Goal: Communication & Community: Ask a question

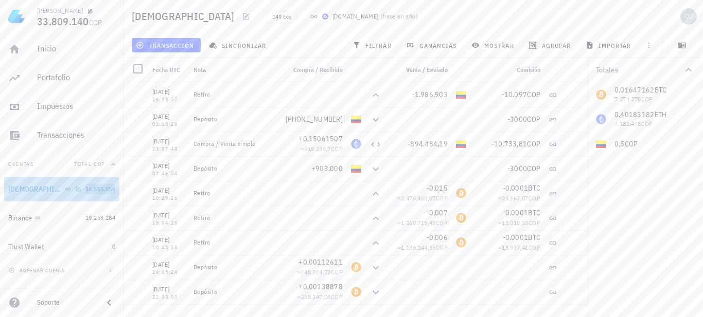
click at [95, 192] on span "14.555.856" at bounding box center [100, 189] width 30 height 8
click at [58, 191] on div "[DEMOGRAPHIC_DATA]" at bounding box center [44, 190] width 73 height 10
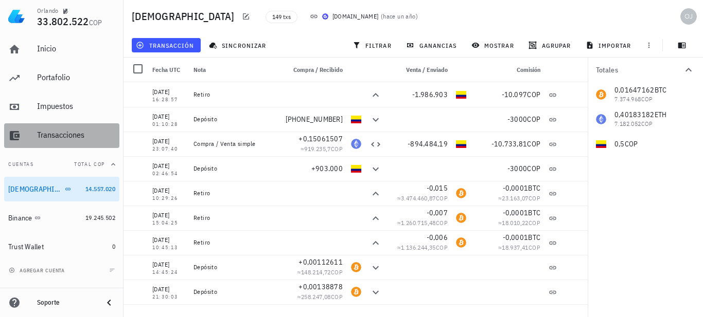
click at [63, 135] on div "Transacciones" at bounding box center [76, 135] width 78 height 10
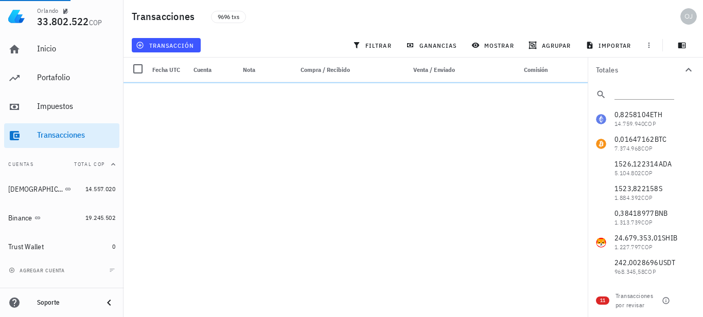
scroll to position [206, 0]
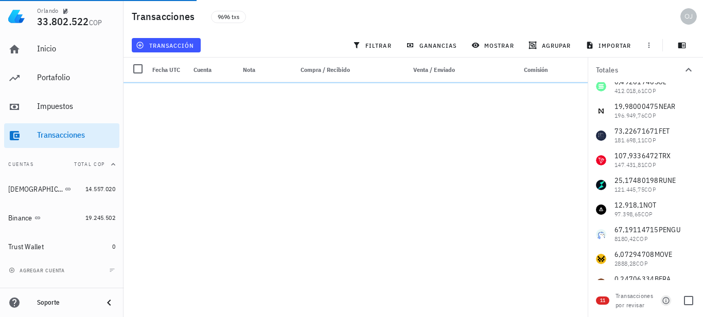
click at [665, 301] on icon "button" at bounding box center [666, 301] width 8 height 8
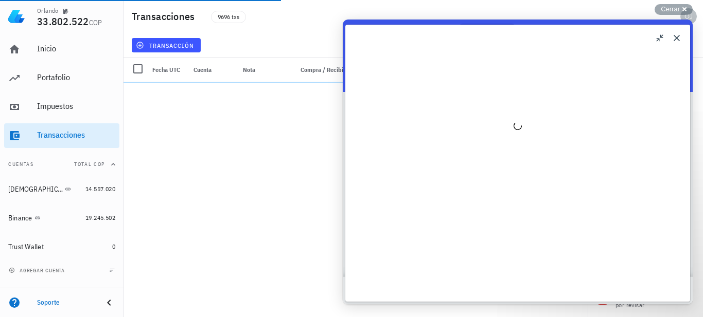
scroll to position [0, 0]
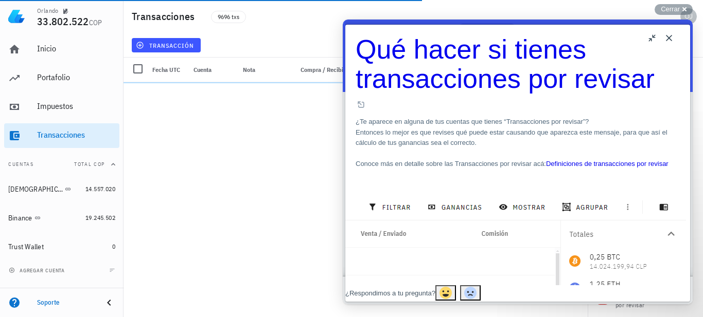
click at [630, 160] on link "Definiciones de transacciones por revisar" at bounding box center [607, 164] width 122 height 8
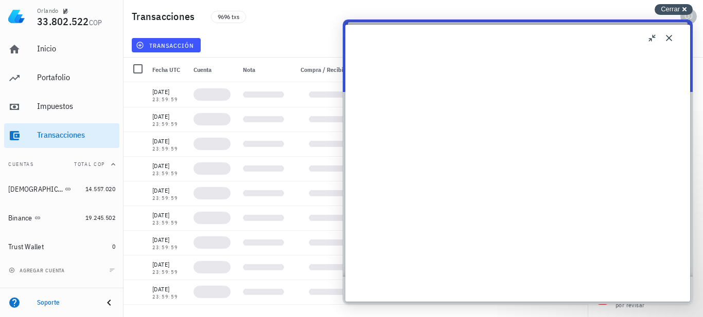
click at [672, 9] on span "Cerrar" at bounding box center [670, 9] width 19 height 8
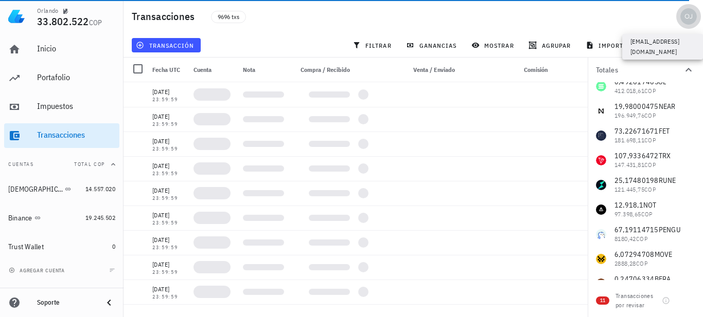
click at [684, 7] on button "button" at bounding box center [688, 16] width 25 height 25
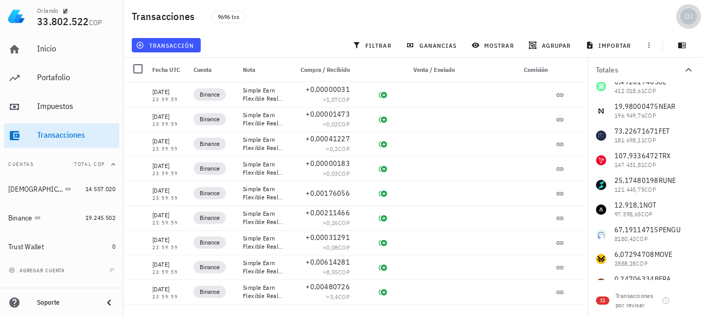
scroll to position [103, 0]
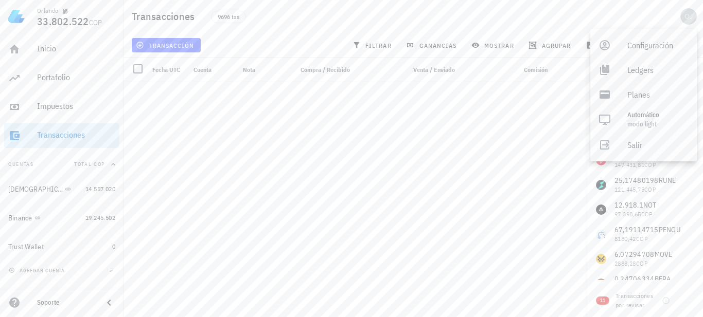
click at [620, 10] on div "Transacciones 9696 txs" at bounding box center [412, 16] width 579 height 33
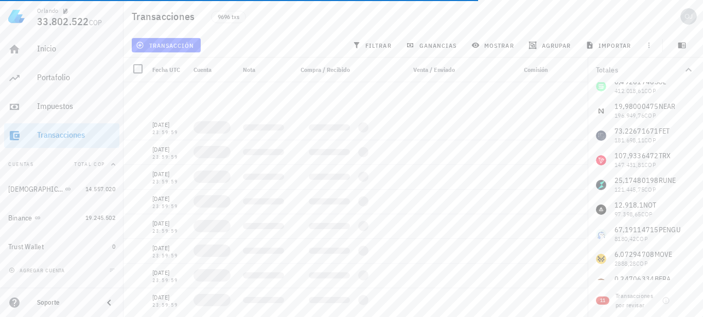
scroll to position [3036, 0]
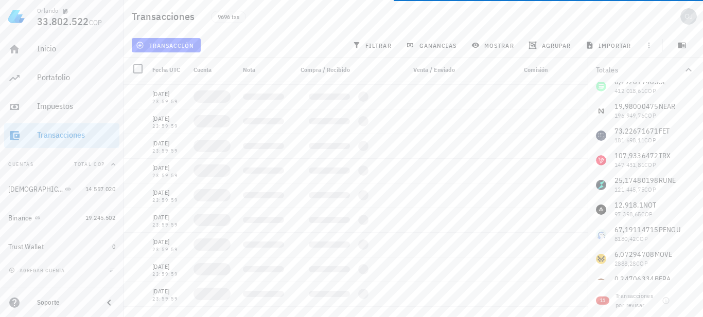
click at [600, 303] on span "11" at bounding box center [602, 301] width 5 height 8
click at [600, 301] on span "11" at bounding box center [602, 301] width 5 height 8
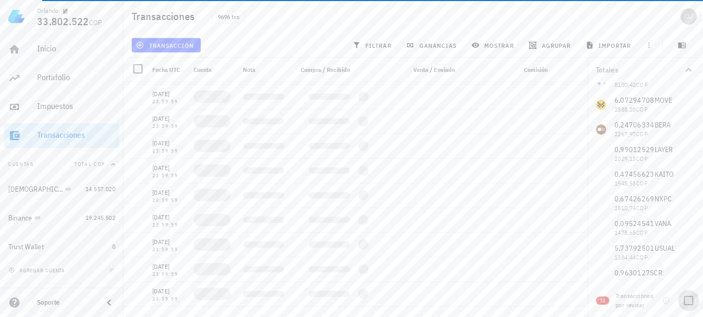
scroll to position [463, 0]
click at [688, 302] on div at bounding box center [688, 300] width 17 height 17
checkbox input "true"
click at [631, 298] on div "Transacciones por revisar" at bounding box center [636, 301] width 43 height 19
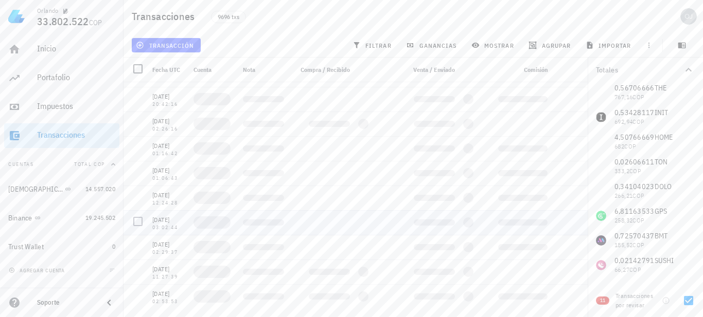
scroll to position [45, 0]
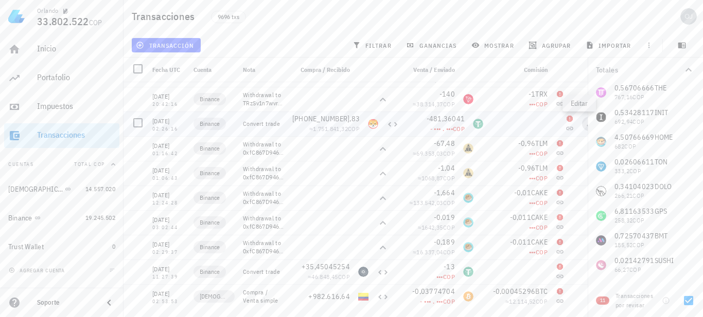
click at [582, 125] on span "button" at bounding box center [589, 124] width 14 height 6
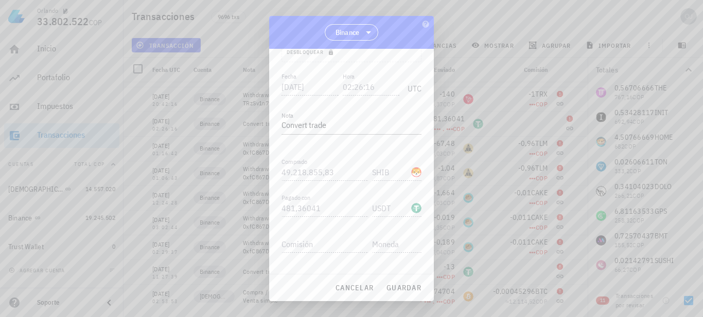
scroll to position [144, 0]
click at [412, 259] on icon "button" at bounding box center [416, 259] width 9 height 12
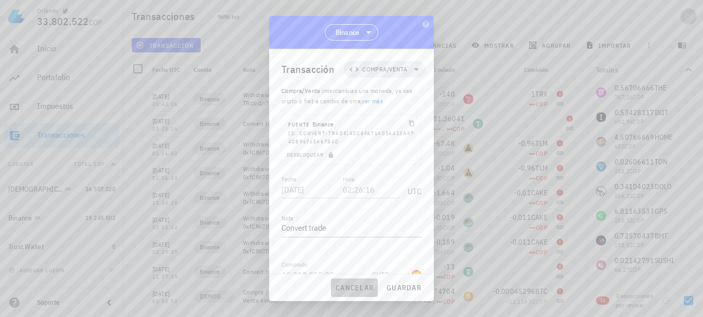
click at [356, 287] on span "cancelar" at bounding box center [354, 288] width 39 height 9
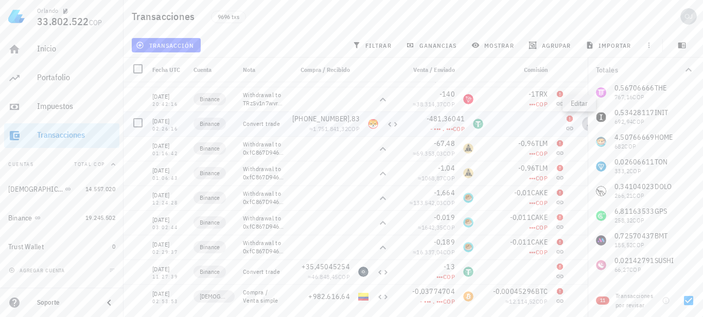
click at [587, 123] on icon "button" at bounding box center [589, 123] width 5 height 5
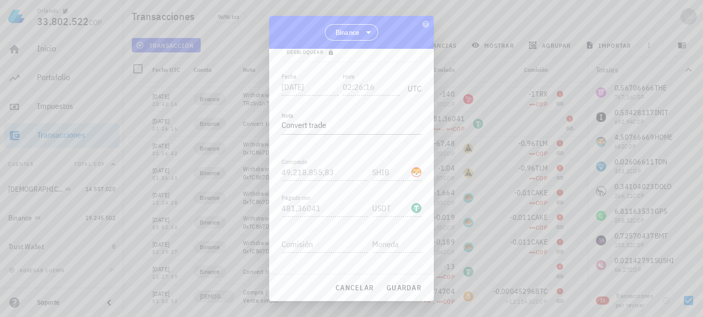
scroll to position [144, 0]
click at [414, 237] on icon "button" at bounding box center [416, 238] width 5 height 5
click at [351, 288] on span "cancelar" at bounding box center [354, 288] width 39 height 9
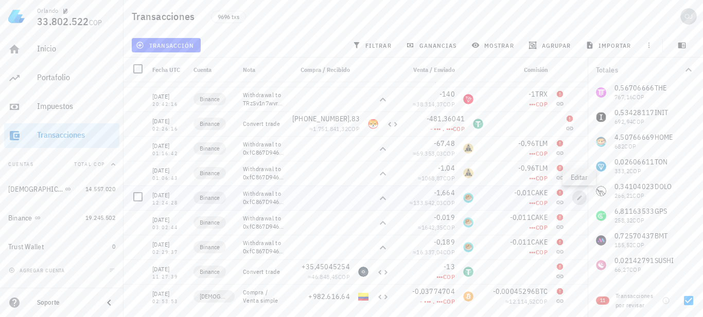
click at [578, 199] on icon "button" at bounding box center [579, 198] width 5 height 5
type input "[DATE]"
type input "12:24:28"
type textarea "Withdrawal to 0xfC867D94615eC65Db132E040f5e217d650dc8388"
type input "1,664"
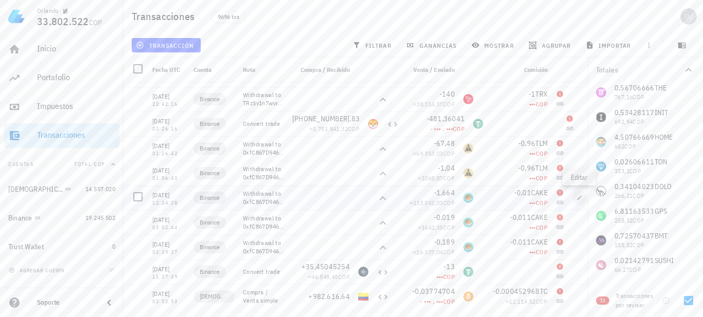
type input "CAKE"
type input "0,01"
type input "CAKE"
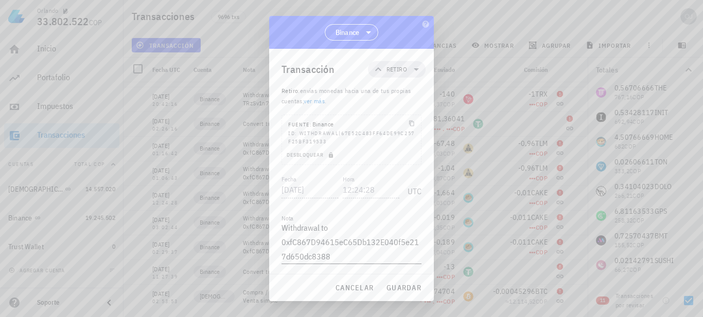
scroll to position [103, 0]
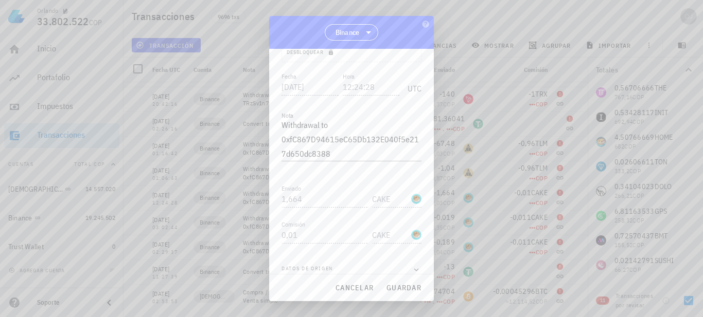
click at [512, 125] on div at bounding box center [351, 158] width 703 height 317
click at [345, 291] on span "cancelar" at bounding box center [354, 288] width 39 height 9
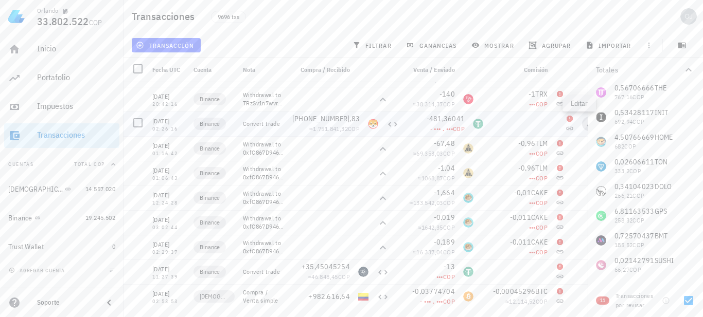
click at [582, 122] on span "button" at bounding box center [589, 124] width 14 height 6
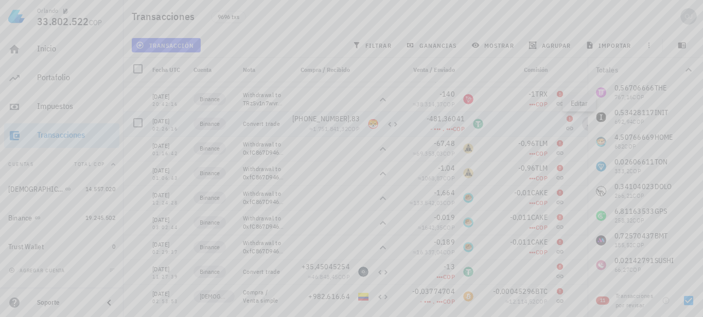
type input "[DATE]"
type input "02:26:16"
type textarea "Convert trade"
type input "49.218.855,83"
type input "SHIB"
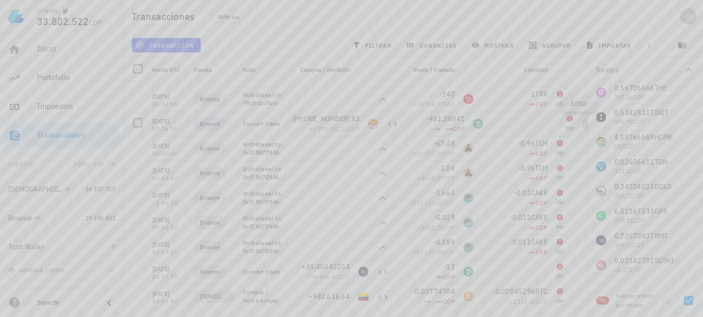
type input "481,36041"
type input "USDT"
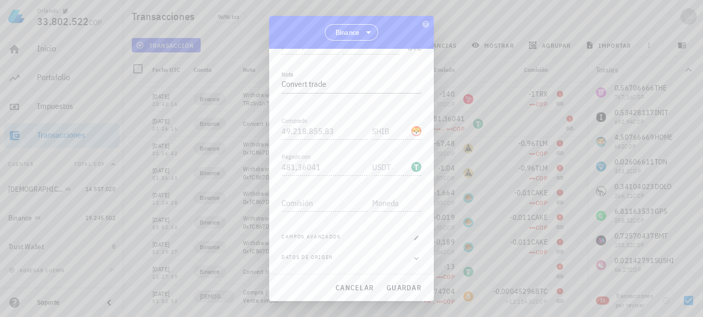
scroll to position [93, 0]
click at [358, 292] on span "cancelar" at bounding box center [354, 288] width 39 height 9
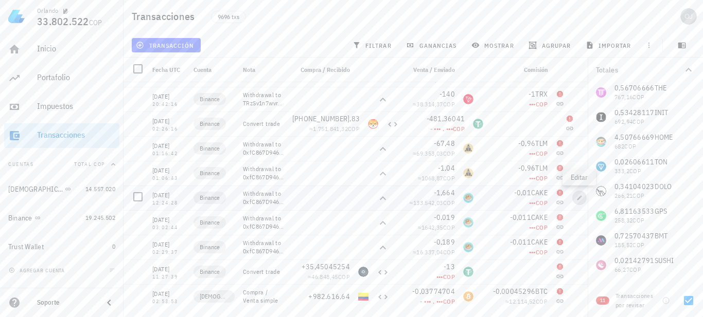
click at [578, 194] on button "button" at bounding box center [579, 198] width 14 height 14
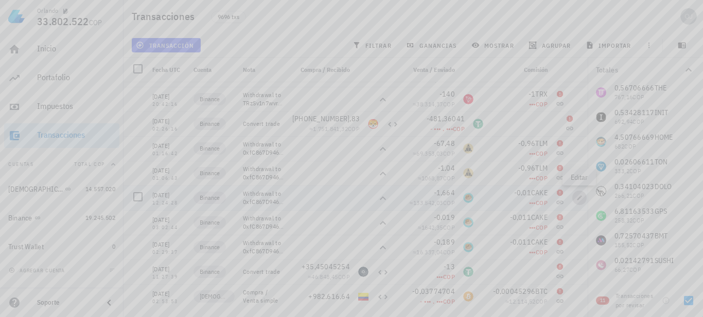
type input "[DATE]"
type input "12:24:28"
type textarea "Withdrawal to 0xfC867D94615eC65Db132E040f5e217d650dc8388"
type input "1,664"
type input "CAKE"
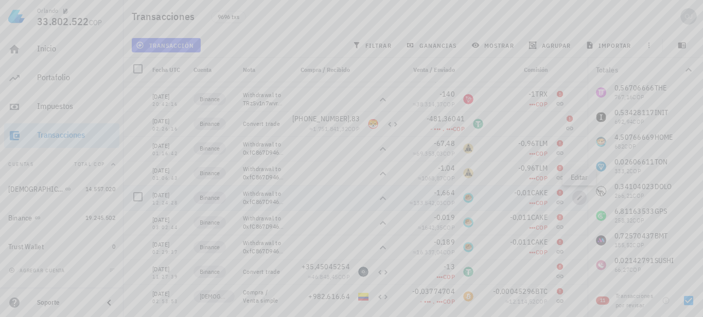
type input "0,01"
type input "CAKE"
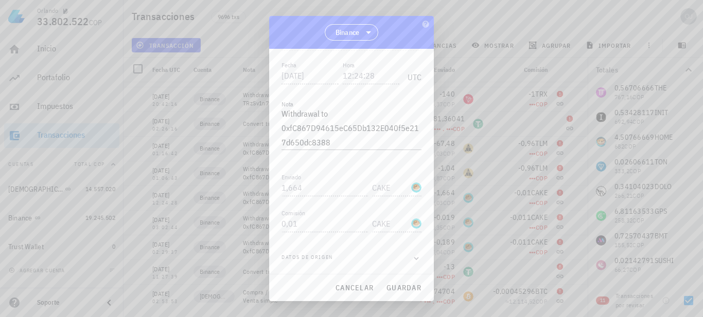
scroll to position [0, 0]
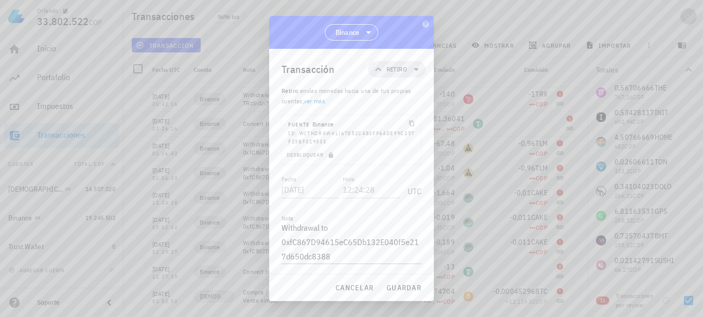
click at [490, 10] on div at bounding box center [351, 158] width 703 height 317
click at [355, 285] on span "cancelar" at bounding box center [354, 288] width 39 height 9
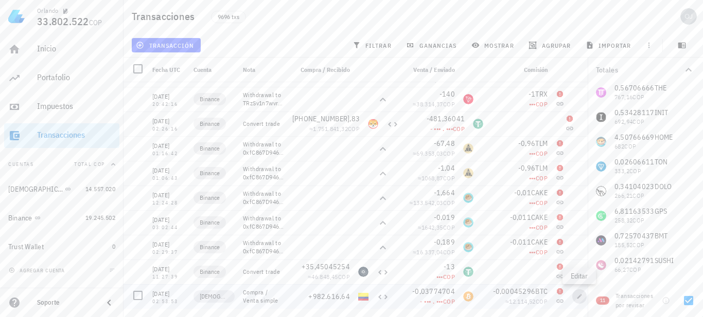
click at [577, 300] on button "button" at bounding box center [579, 297] width 14 height 14
type input "[DATE]"
type input "02:53:53"
type textarea "Compra / Venta simple"
type input "982.616,64"
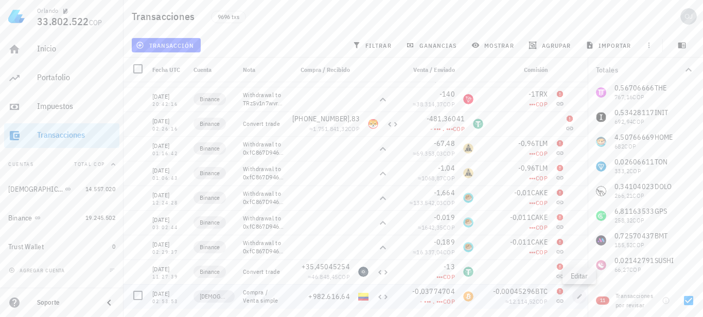
type input "COP"
type input "0,03774704"
type input "BTC"
type input "0,00045296"
type input "BTC"
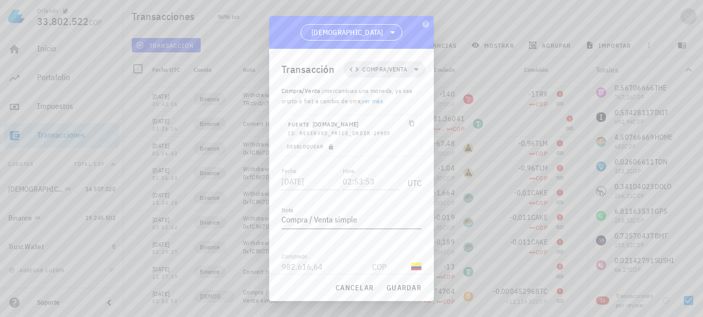
scroll to position [136, 0]
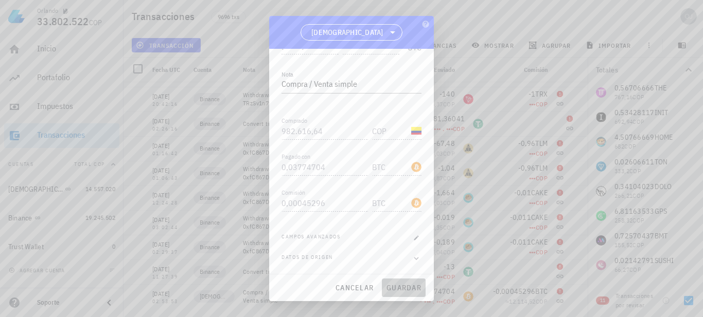
click at [405, 287] on span "guardar" at bounding box center [404, 288] width 36 height 9
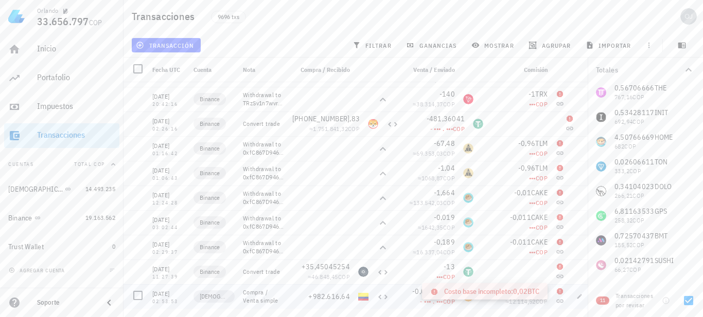
click at [559, 292] on icon at bounding box center [560, 292] width 6 height 6
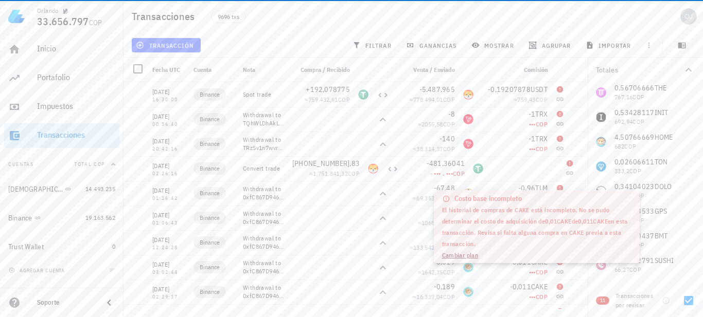
scroll to position [45, 0]
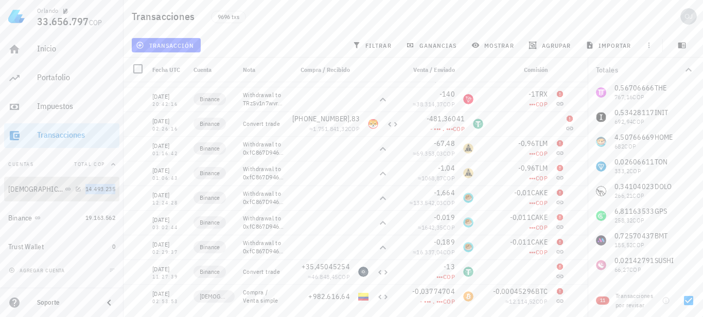
click at [96, 190] on span "14.493.235" at bounding box center [100, 189] width 30 height 8
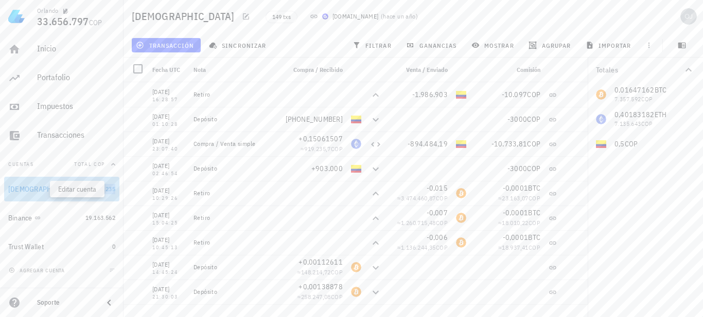
click at [75, 188] on icon "button" at bounding box center [78, 189] width 6 height 6
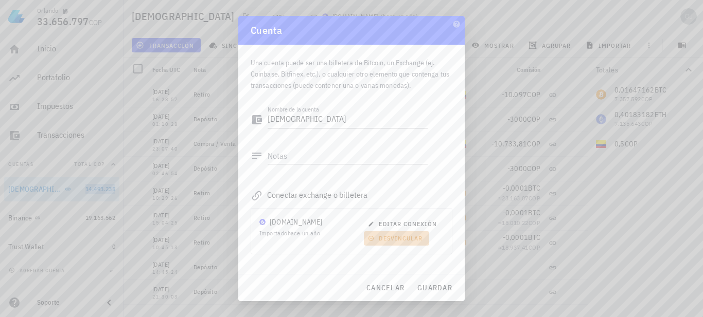
click at [396, 238] on span "desvincular" at bounding box center [396, 239] width 52 height 8
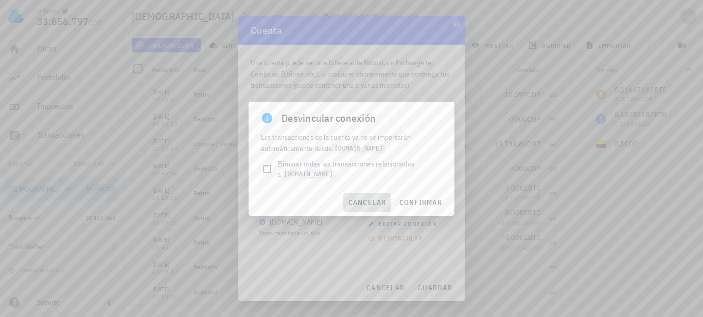
click at [360, 201] on span "cancelar" at bounding box center [366, 202] width 39 height 9
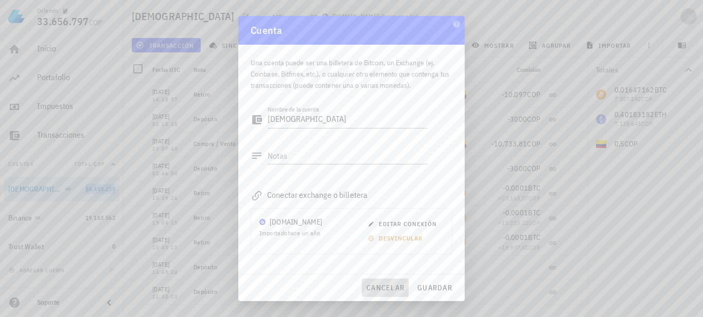
click at [381, 292] on span "cancelar" at bounding box center [385, 288] width 39 height 9
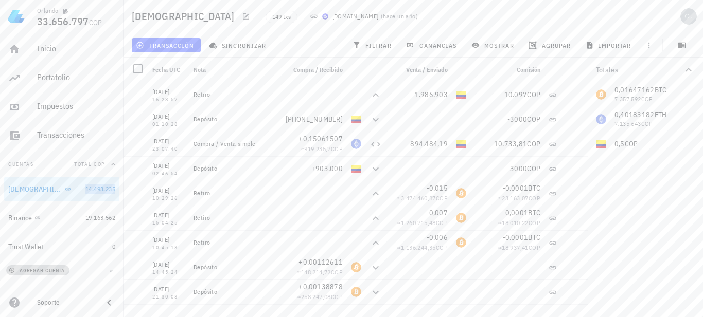
click at [30, 271] on span "agregar cuenta" at bounding box center [38, 271] width 54 height 7
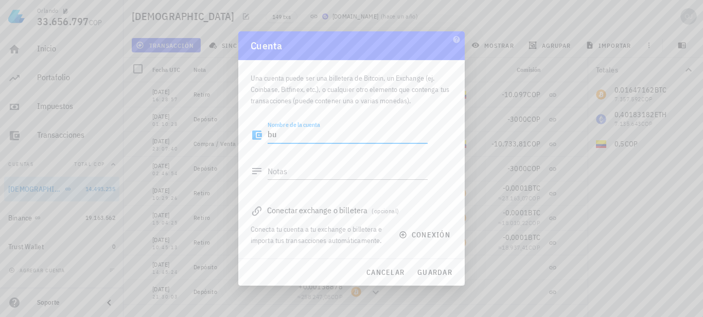
type textarea "b"
type textarea "BUDA1"
click at [425, 233] on span "conexión" at bounding box center [425, 235] width 49 height 9
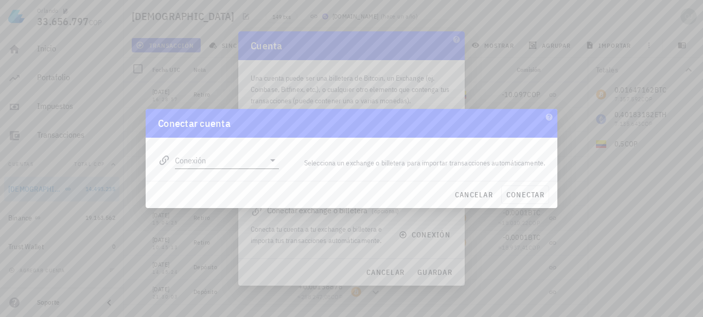
click at [273, 162] on icon at bounding box center [273, 160] width 12 height 12
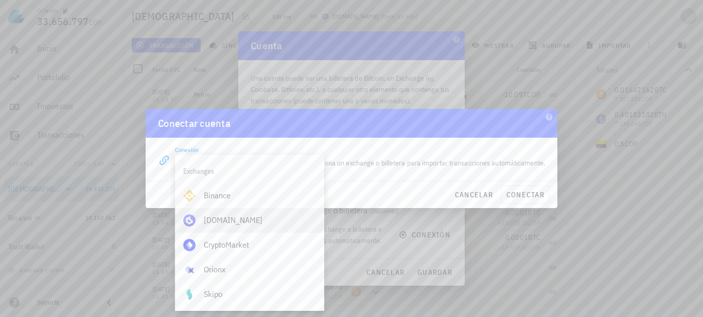
click at [234, 221] on div "[DOMAIN_NAME]" at bounding box center [260, 221] width 112 height 10
type input "[DOMAIN_NAME]"
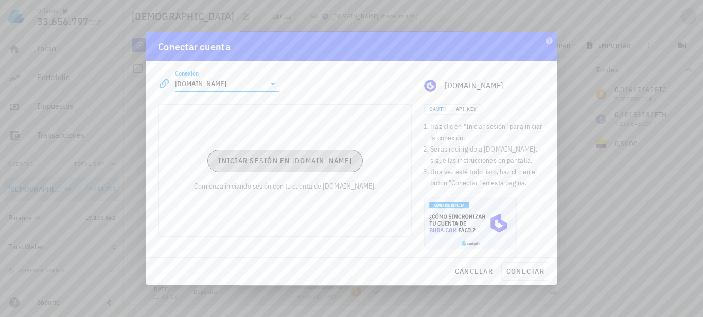
click at [250, 164] on span "Iniciar sesión en [DOMAIN_NAME]" at bounding box center [285, 160] width 134 height 9
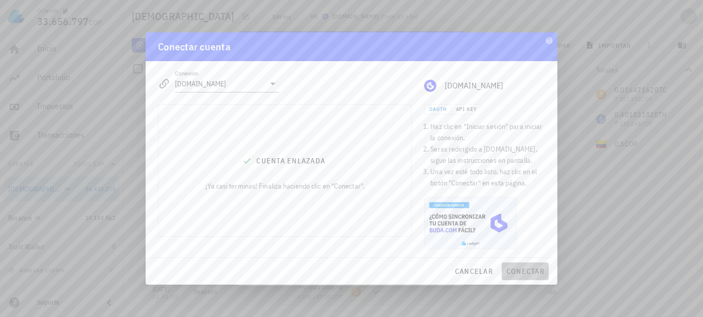
click at [519, 269] on span "conectar" at bounding box center [525, 271] width 39 height 9
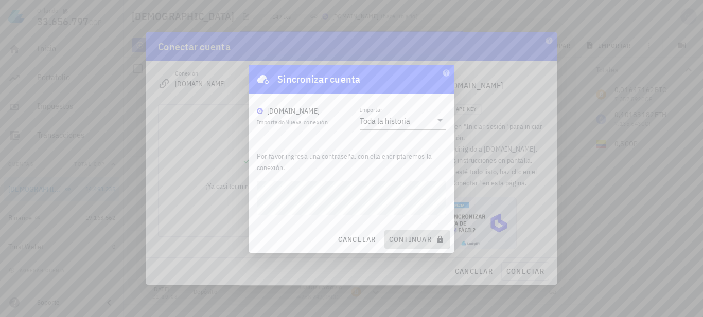
click at [414, 234] on button "continuar" at bounding box center [417, 240] width 66 height 19
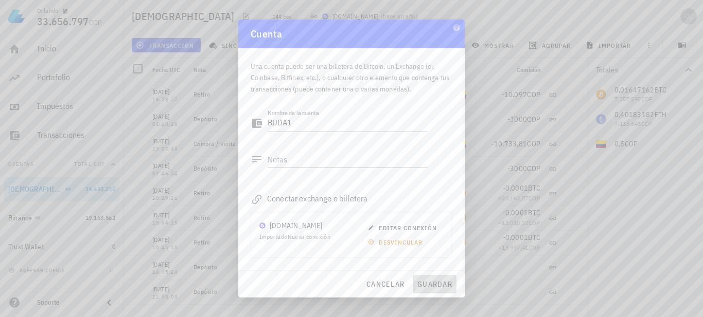
click at [426, 281] on span "guardar" at bounding box center [435, 284] width 36 height 9
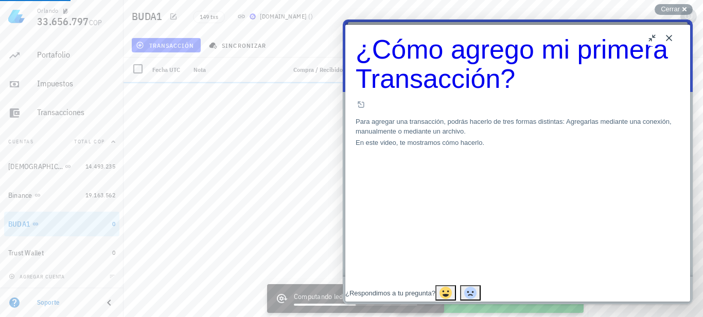
click at [667, 38] on button "Close" at bounding box center [669, 38] width 16 height 16
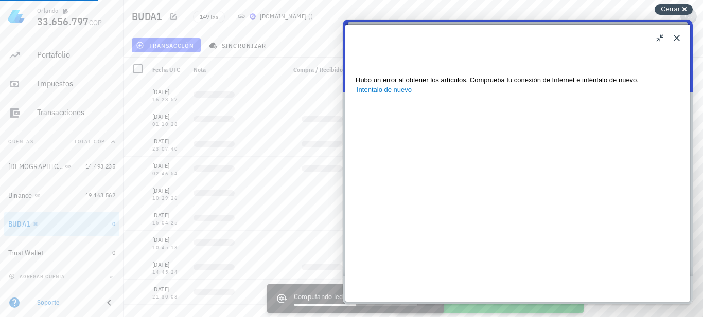
click at [672, 10] on span "Cerrar" at bounding box center [670, 9] width 19 height 8
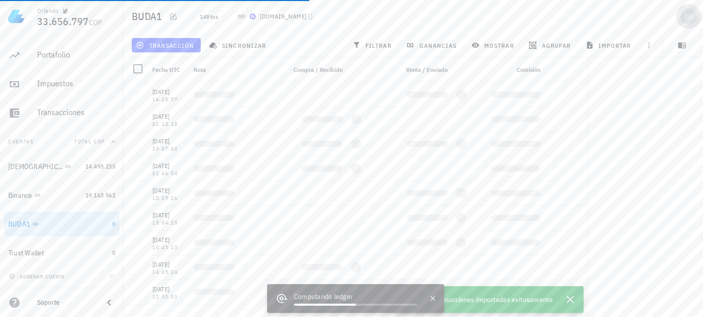
click at [681, 7] on button "button" at bounding box center [688, 16] width 25 height 25
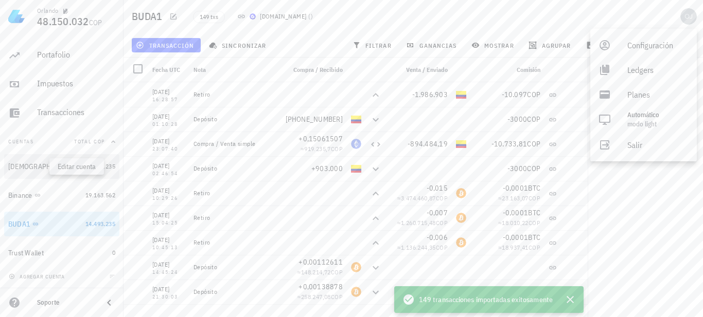
click at [75, 165] on icon "button" at bounding box center [78, 167] width 6 height 6
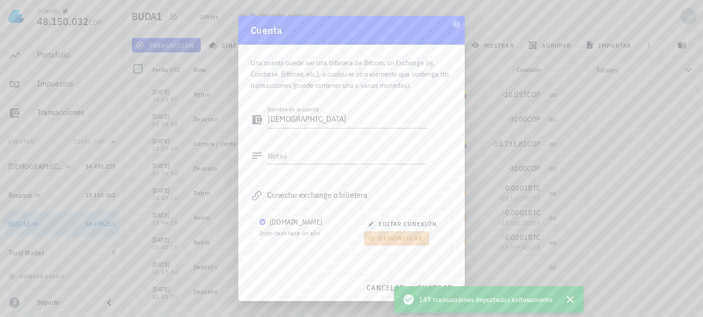
click at [394, 239] on span "desvincular" at bounding box center [396, 239] width 52 height 8
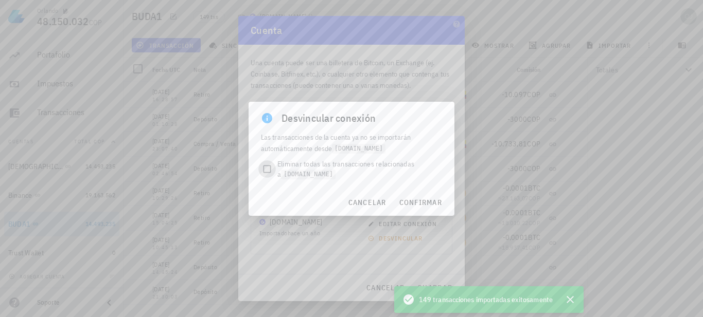
click at [267, 171] on div at bounding box center [267, 169] width 14 height 14
checkbox input "true"
click at [408, 202] on span "confirmar" at bounding box center [420, 202] width 43 height 9
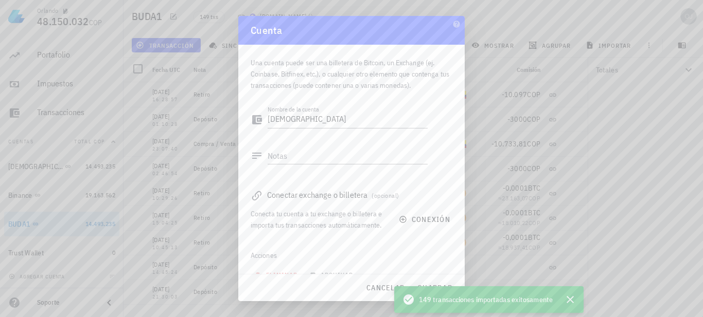
scroll to position [30, 0]
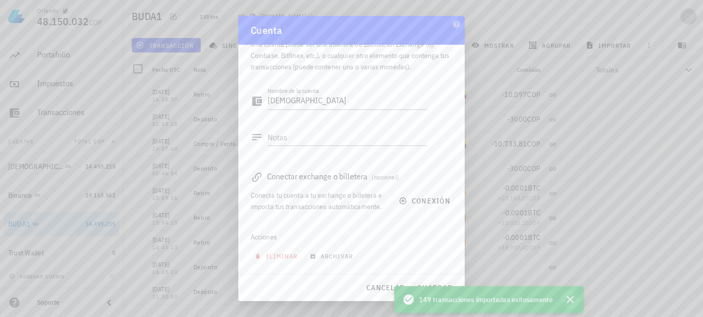
click at [572, 298] on icon "button" at bounding box center [570, 299] width 7 height 7
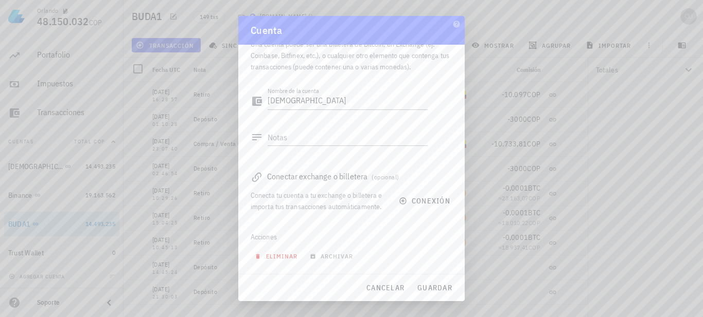
click at [275, 259] on span "eliminar" at bounding box center [277, 257] width 41 height 8
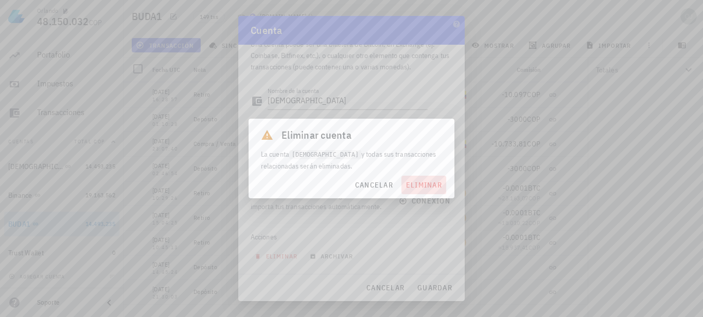
click at [423, 187] on span "eliminar" at bounding box center [423, 185] width 37 height 9
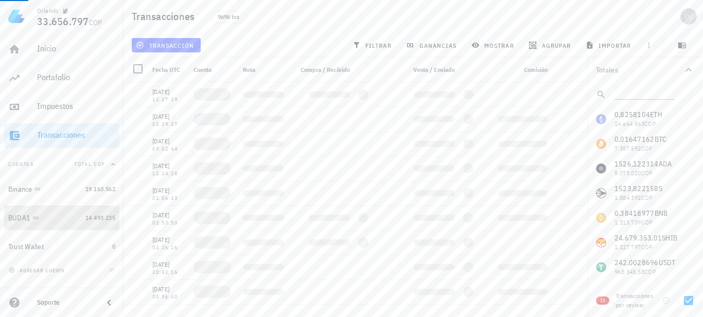
click at [35, 217] on icon at bounding box center [35, 218] width 6 height 6
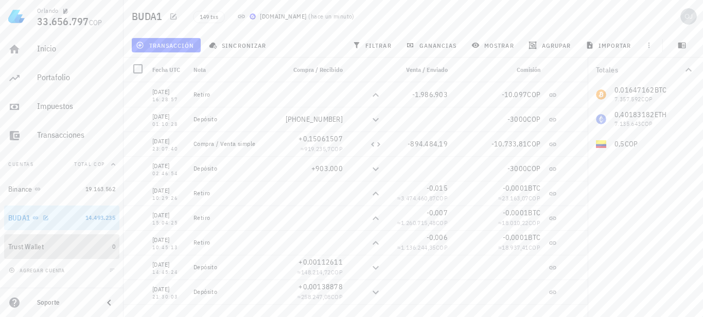
click at [60, 249] on div "Trust Wallet" at bounding box center [58, 247] width 100 height 10
click at [53, 248] on icon "button" at bounding box center [51, 247] width 6 height 6
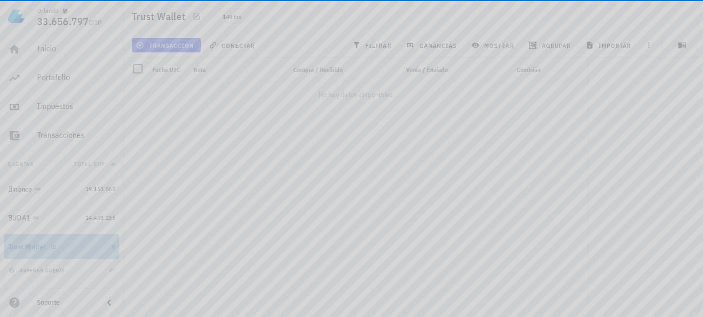
type textarea "Trust Wallet"
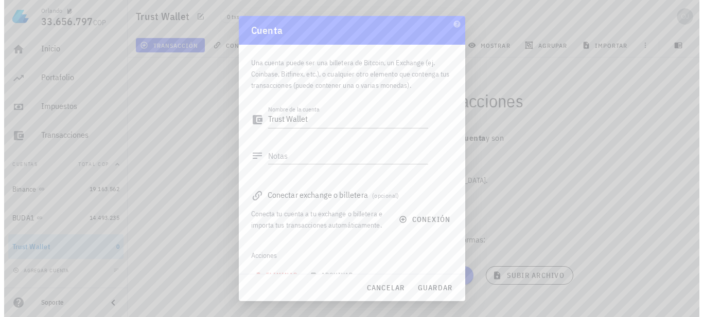
scroll to position [30, 0]
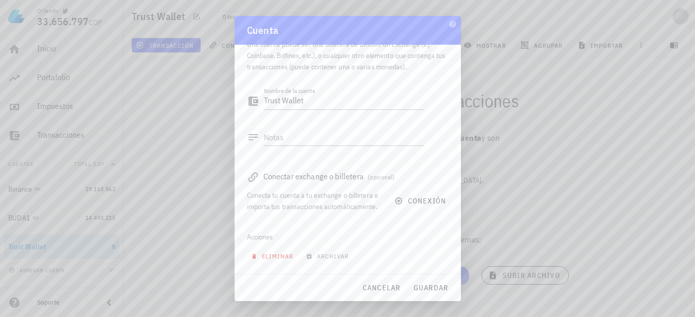
click at [273, 258] on span "eliminar" at bounding box center [273, 257] width 41 height 8
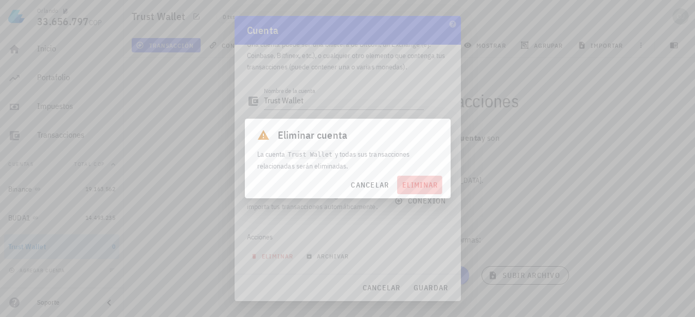
click at [420, 185] on span "eliminar" at bounding box center [419, 185] width 37 height 9
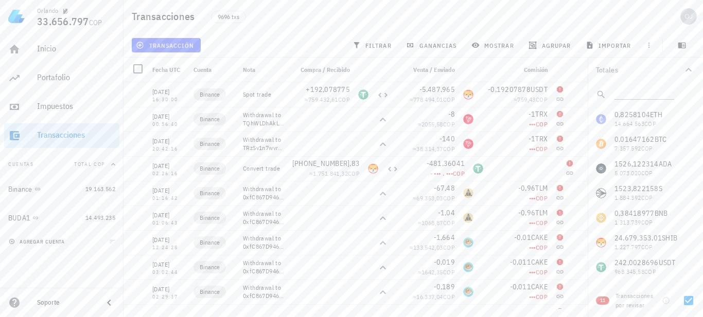
click at [55, 243] on span "agregar cuenta" at bounding box center [38, 242] width 54 height 7
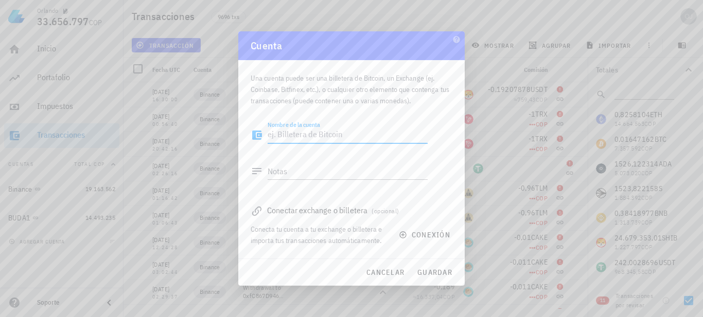
click at [324, 137] on textarea "Nombre de la cuenta" at bounding box center [348, 135] width 160 height 16
type textarea "Trust Wallet"
click at [426, 232] on span "conexión" at bounding box center [425, 235] width 49 height 9
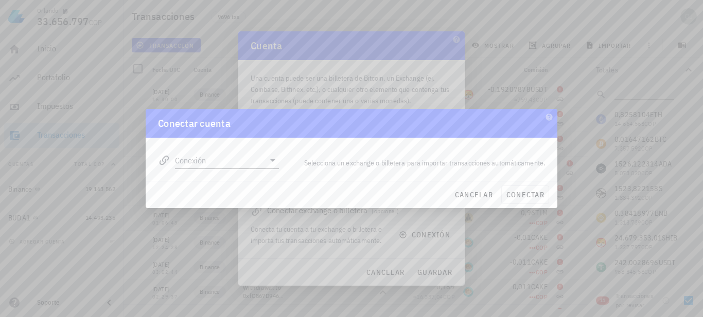
click at [275, 161] on icon at bounding box center [273, 160] width 12 height 12
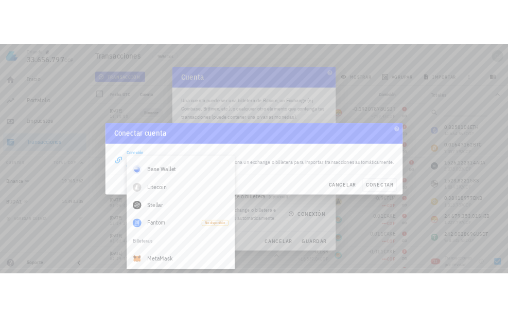
scroll to position [669, 0]
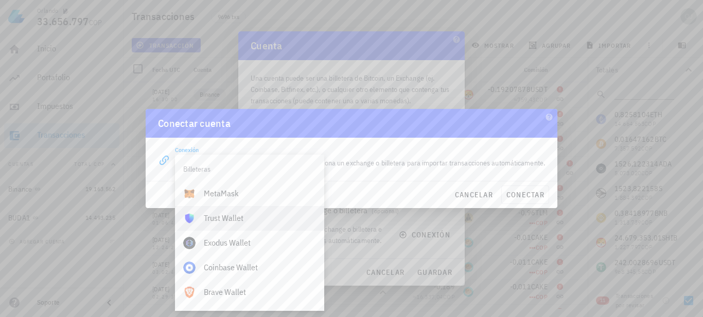
click at [241, 220] on div "Trust Wallet" at bounding box center [260, 219] width 112 height 10
type input "Trust Wallet"
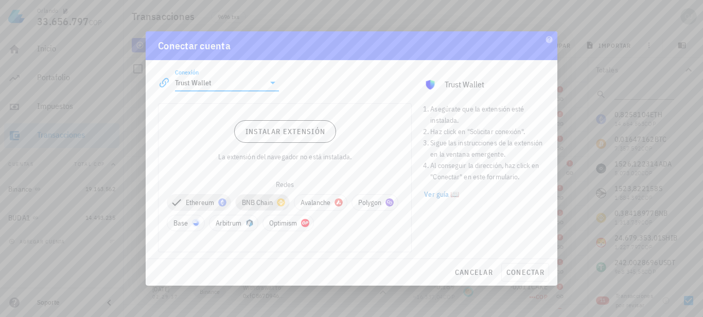
click at [259, 205] on span "BNB Chain" at bounding box center [262, 202] width 41 height 15
click at [180, 224] on span "Polygon" at bounding box center [189, 223] width 33 height 15
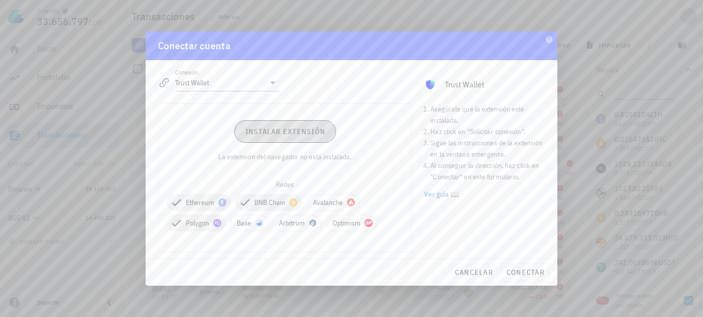
click at [274, 132] on span "Instalar extensión" at bounding box center [284, 131] width 81 height 9
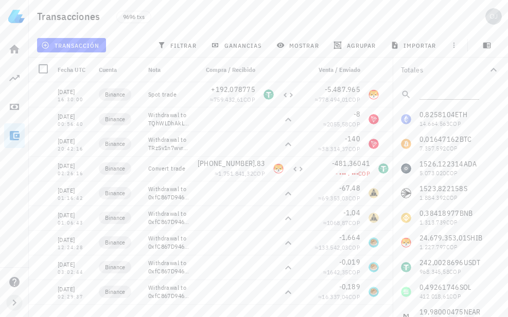
click at [13, 301] on icon "button" at bounding box center [15, 303] width 4 height 6
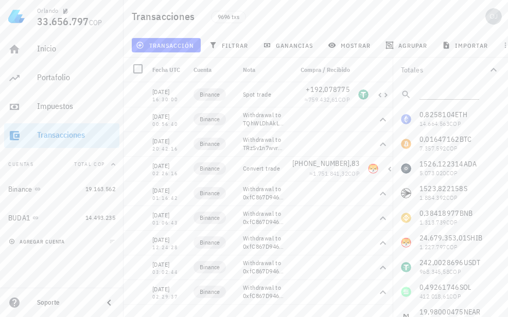
click at [49, 243] on span "agregar cuenta" at bounding box center [38, 242] width 54 height 7
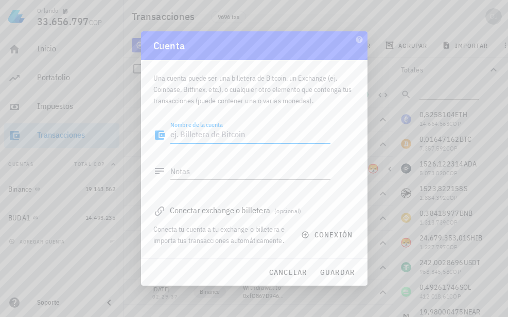
click at [202, 140] on textarea "Nombre de la cuenta" at bounding box center [250, 135] width 160 height 16
type textarea "Trust Wallet"
click at [333, 233] on span "conexión" at bounding box center [327, 235] width 49 height 9
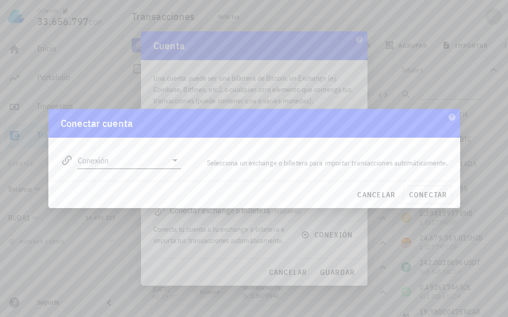
click at [176, 161] on icon at bounding box center [174, 161] width 5 height 3
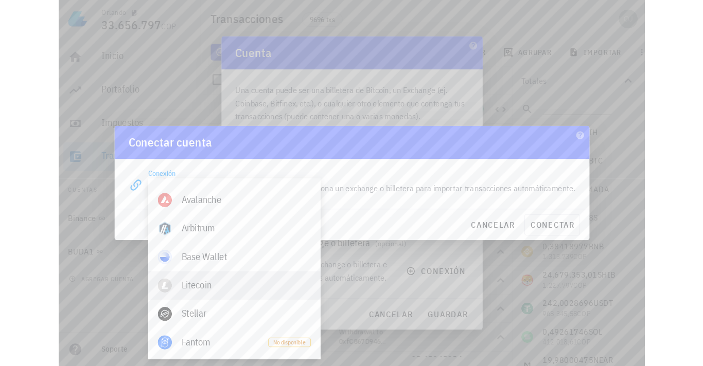
scroll to position [671, 0]
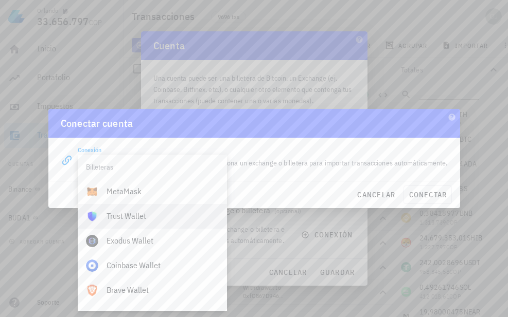
click at [148, 217] on div "Trust Wallet" at bounding box center [163, 216] width 112 height 10
type input "Trust Wallet"
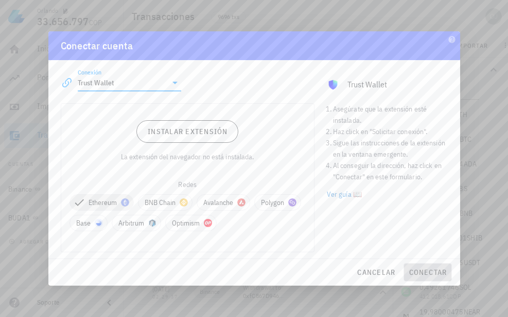
click at [426, 272] on span "conectar" at bounding box center [427, 272] width 39 height 9
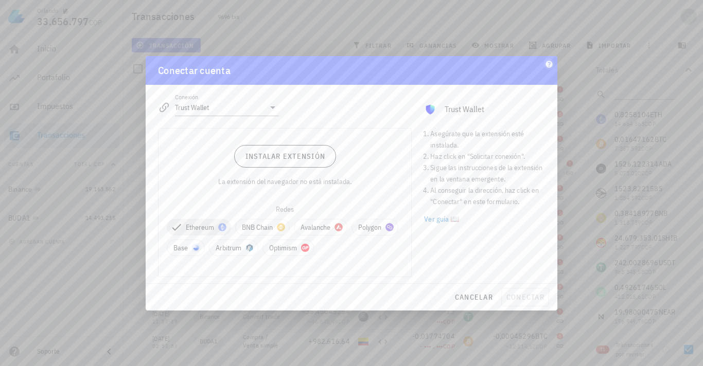
click at [547, 64] on icon "button" at bounding box center [548, 64] width 7 height 7
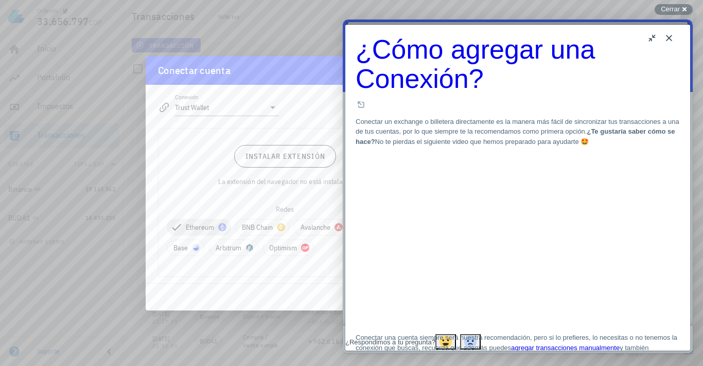
scroll to position [206, 0]
click at [666, 34] on button "Close" at bounding box center [669, 38] width 16 height 16
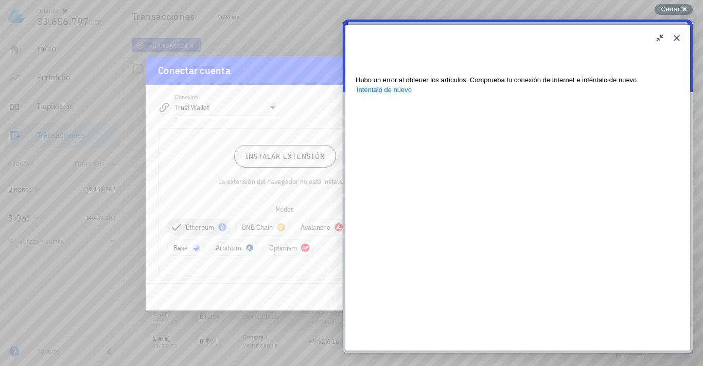
click at [674, 36] on button "Close" at bounding box center [676, 38] width 16 height 16
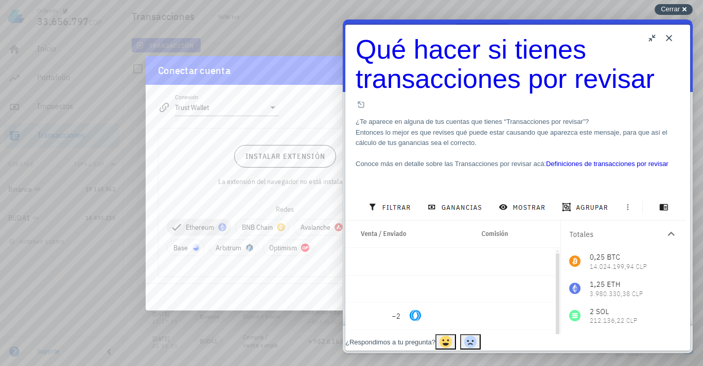
click at [677, 7] on span "Cerrar" at bounding box center [670, 9] width 19 height 8
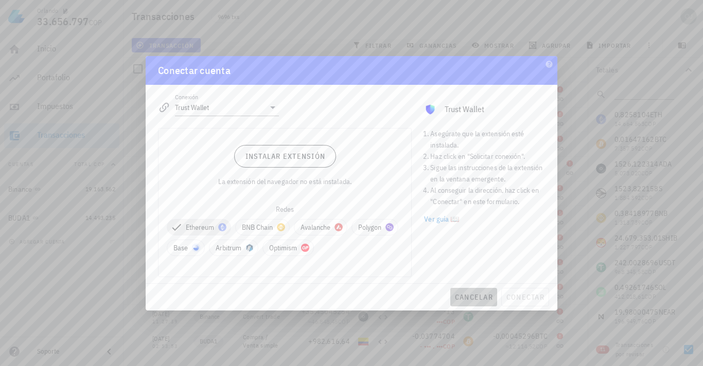
click at [467, 296] on span "cancelar" at bounding box center [473, 297] width 39 height 9
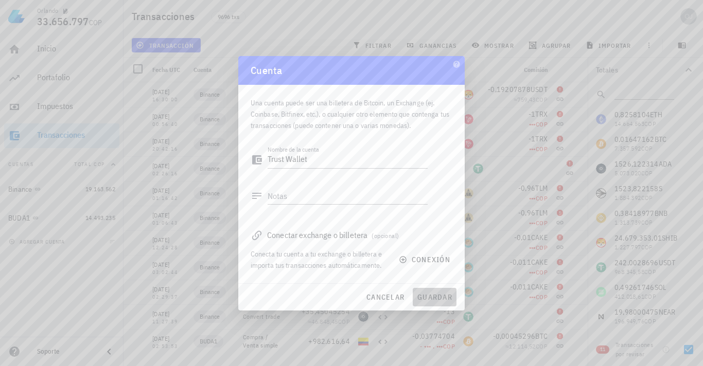
click at [436, 296] on span "guardar" at bounding box center [435, 297] width 36 height 9
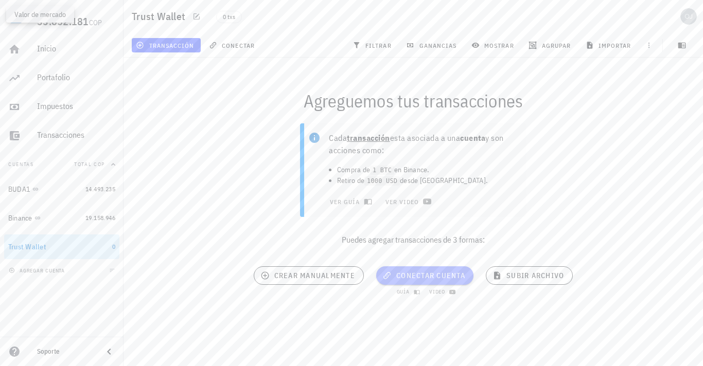
click at [395, 274] on span "conectar cuenta" at bounding box center [424, 275] width 81 height 9
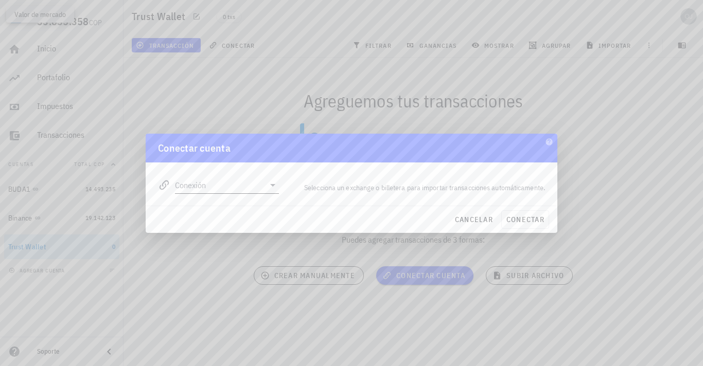
click at [273, 186] on icon at bounding box center [273, 185] width 12 height 12
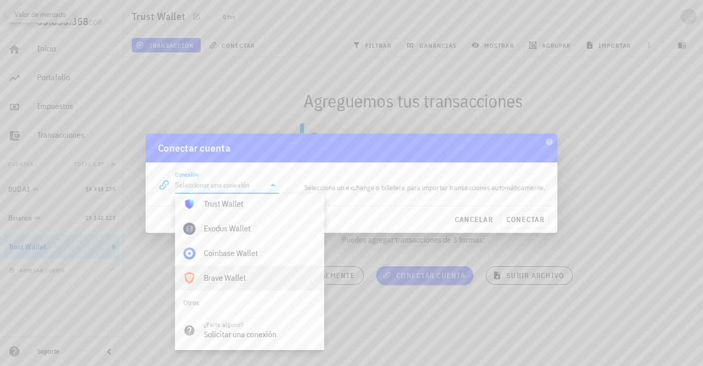
scroll to position [671, 0]
click at [239, 256] on div "Trust Wallet" at bounding box center [260, 256] width 112 height 10
type input "Trust Wallet"
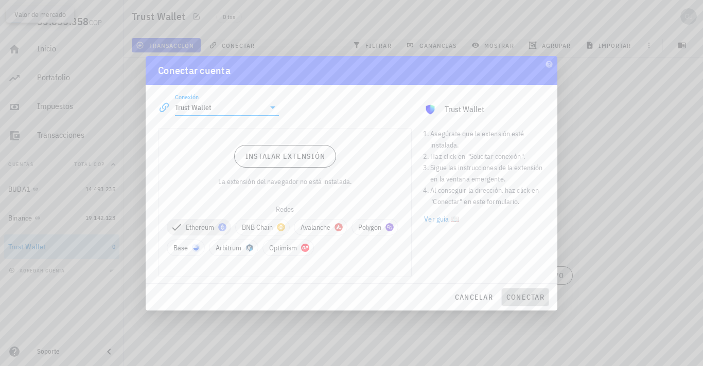
click at [516, 298] on span "conectar" at bounding box center [525, 297] width 39 height 9
click at [470, 299] on span "cancelar" at bounding box center [473, 297] width 39 height 9
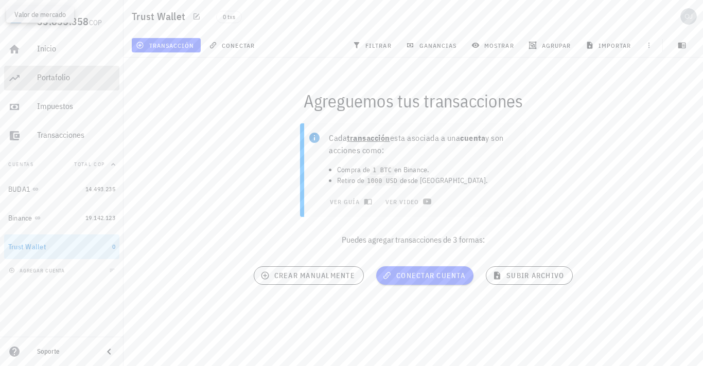
click at [48, 77] on div "Portafolio" at bounding box center [76, 78] width 78 height 10
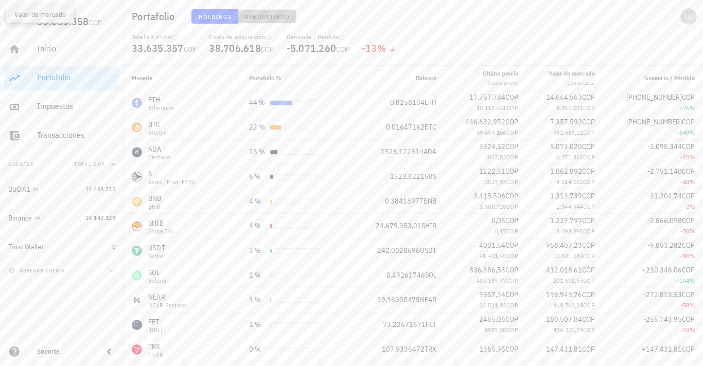
click at [264, 15] on span "Rendimiento" at bounding box center [266, 17] width 45 height 8
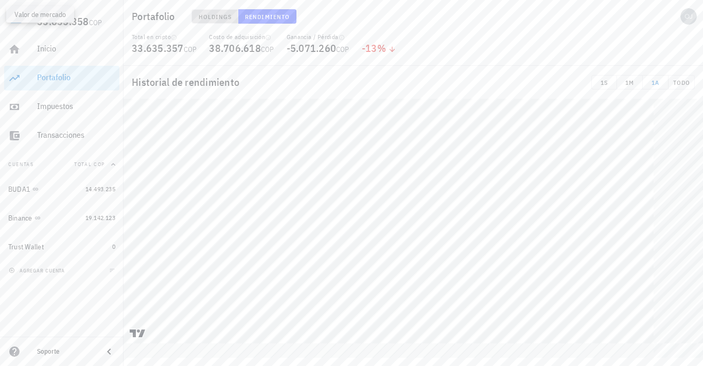
click at [214, 14] on span "Holdings" at bounding box center [215, 17] width 34 height 8
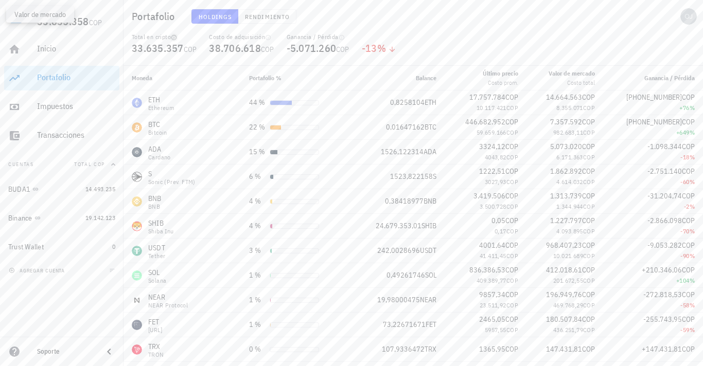
click at [174, 38] on icon "button" at bounding box center [174, 37] width 6 height 6
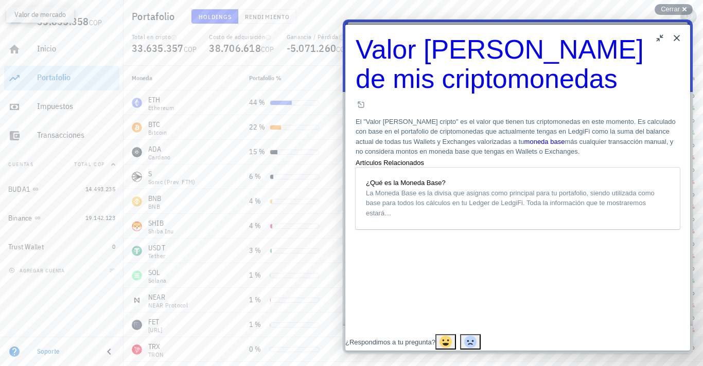
click at [675, 36] on button "Close" at bounding box center [676, 38] width 16 height 16
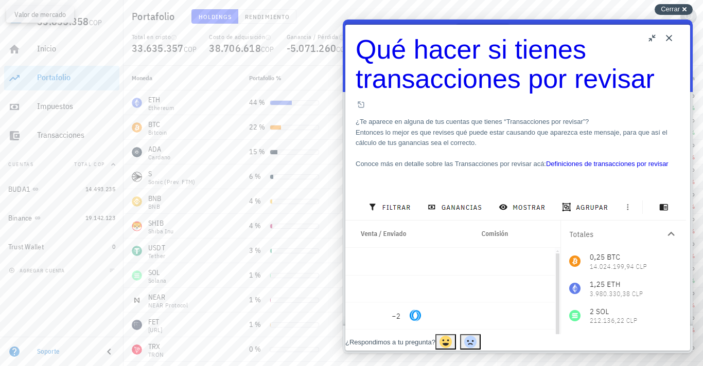
click at [674, 7] on span "Cerrar" at bounding box center [670, 9] width 19 height 8
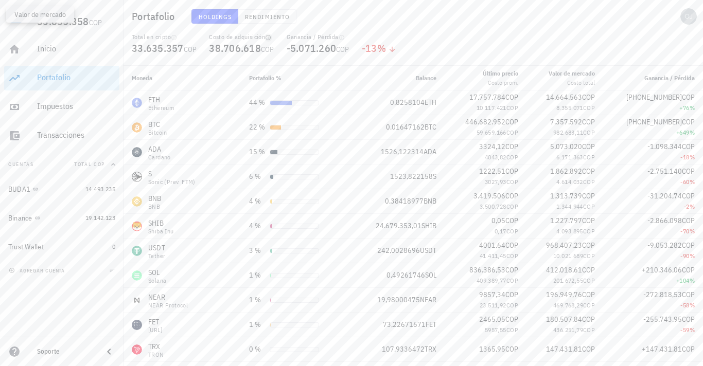
click at [271, 39] on icon "button" at bounding box center [268, 37] width 6 height 6
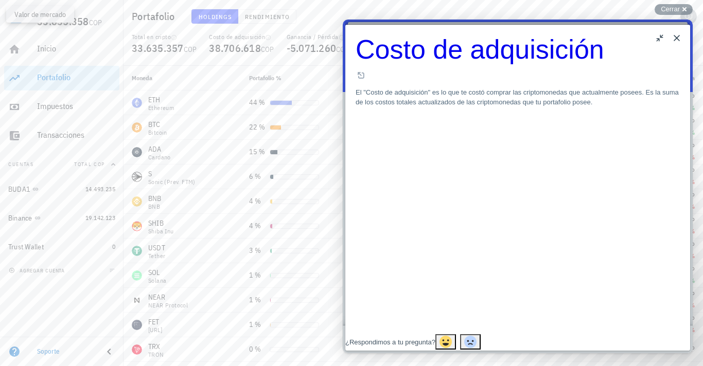
click at [677, 36] on button "Close" at bounding box center [676, 38] width 16 height 16
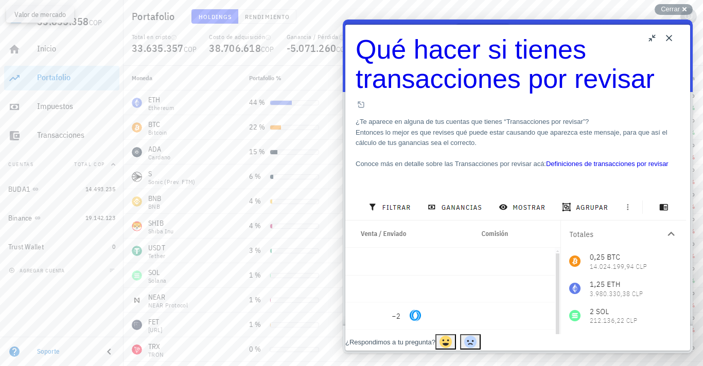
click at [670, 39] on button "Close" at bounding box center [669, 38] width 16 height 16
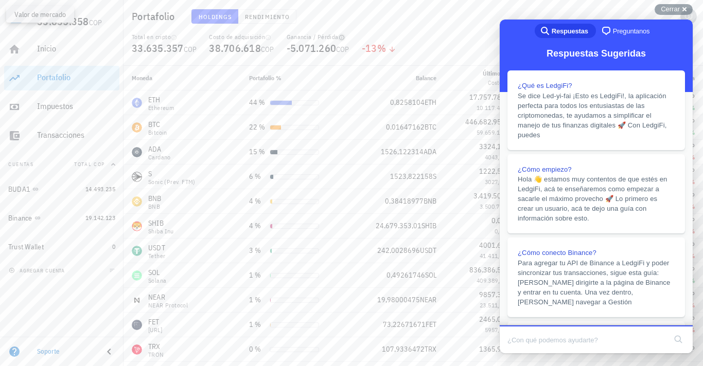
click at [345, 40] on icon "button" at bounding box center [342, 37] width 6 height 6
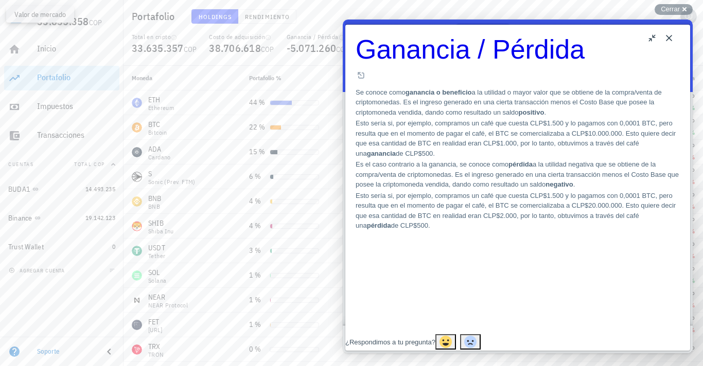
click at [667, 37] on button "Close" at bounding box center [669, 38] width 16 height 16
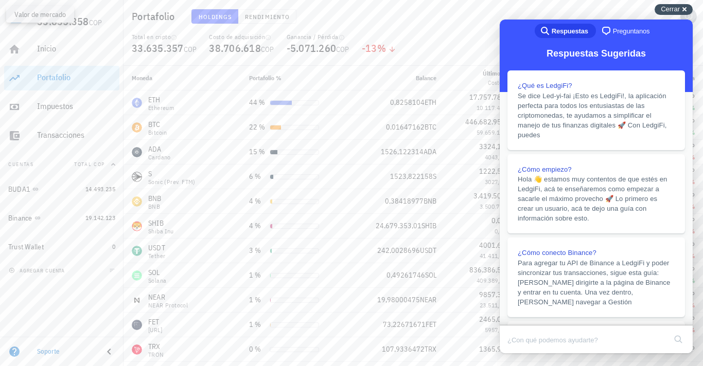
click at [686, 7] on div "Cerrar cross-small" at bounding box center [674, 9] width 38 height 11
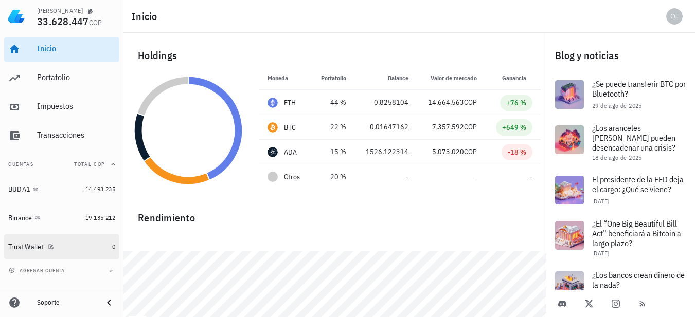
scroll to position [28, 0]
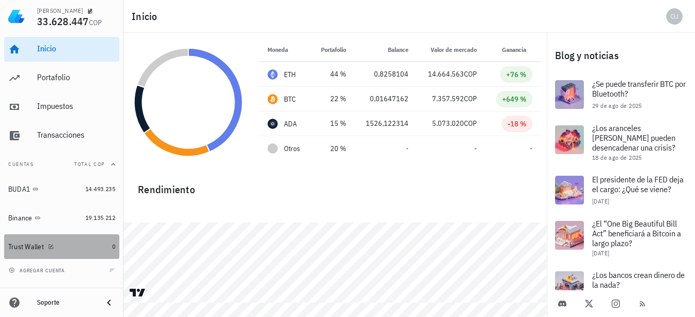
click at [45, 250] on div at bounding box center [49, 246] width 10 height 9
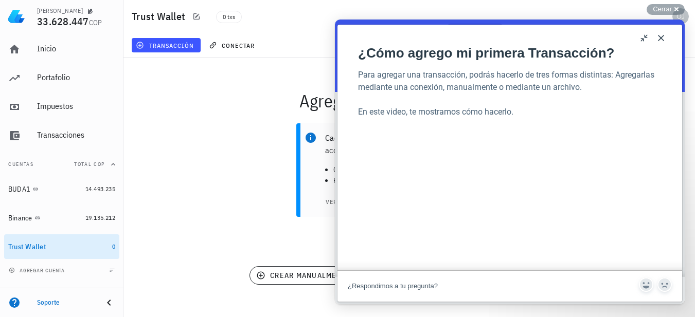
click at [660, 36] on button "Close" at bounding box center [661, 38] width 16 height 16
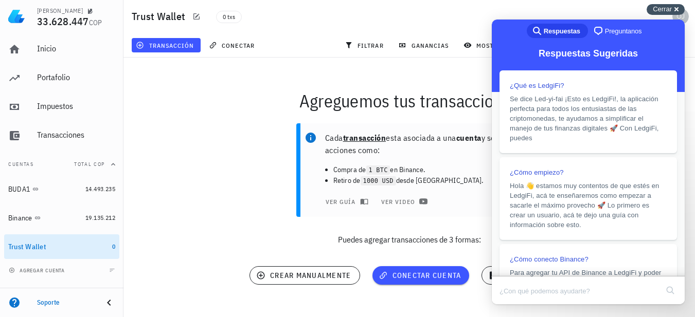
click at [669, 8] on span "Cerrar" at bounding box center [662, 9] width 19 height 8
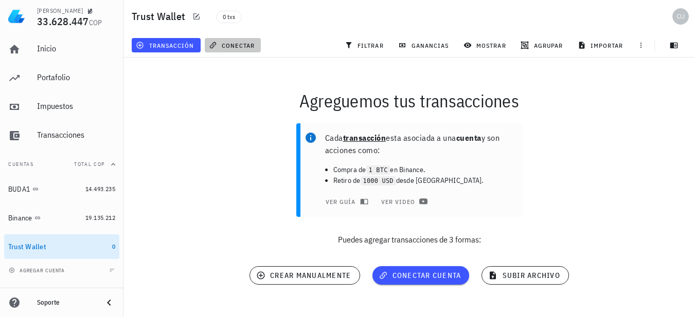
click at [230, 42] on span "conectar" at bounding box center [233, 45] width 44 height 8
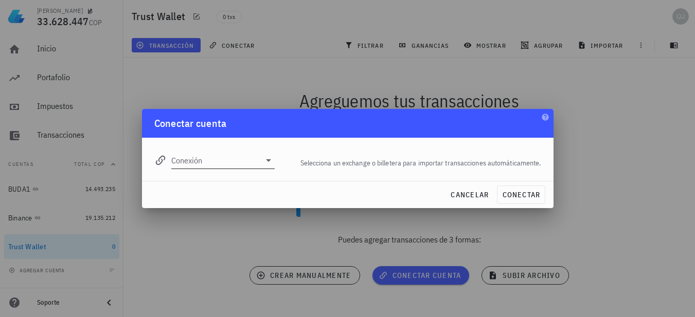
click at [272, 163] on icon at bounding box center [268, 160] width 12 height 12
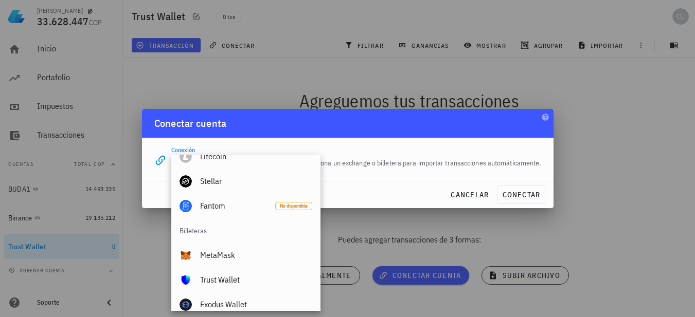
scroll to position [710, 0]
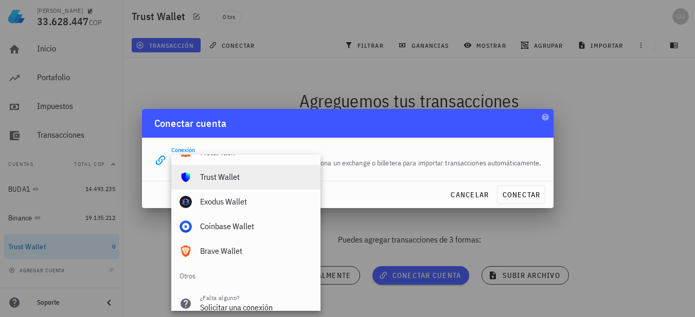
click at [216, 171] on div "Trust Wallet" at bounding box center [256, 177] width 112 height 22
type input "Trust Wallet"
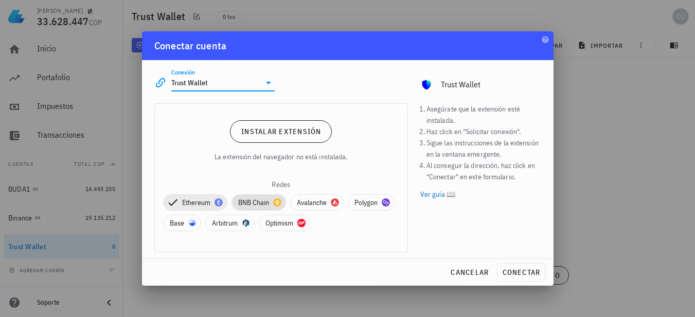
click at [249, 203] on span "BNB Chain" at bounding box center [258, 202] width 41 height 15
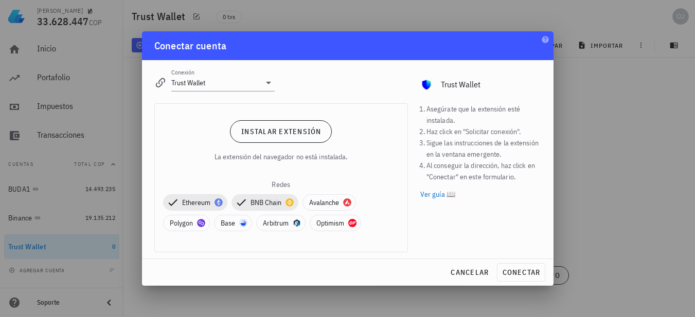
click at [301, 197] on div "Ethereum BNB Chain Avalanche Polygon Base Arbitrum Optimism" at bounding box center [281, 212] width 236 height 45
click at [317, 202] on span "Avalanche" at bounding box center [329, 202] width 40 height 15
click at [185, 223] on span "Polygon" at bounding box center [186, 223] width 33 height 15
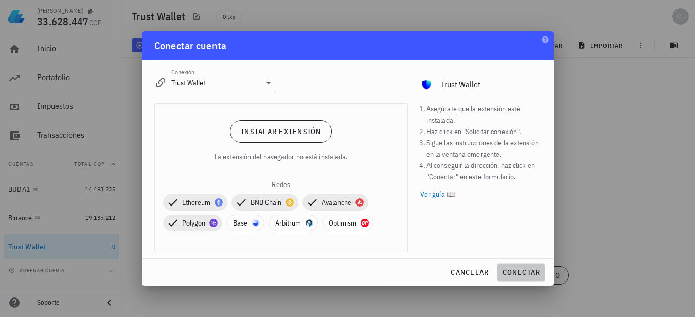
click at [521, 273] on span "conectar" at bounding box center [521, 272] width 39 height 9
click at [452, 274] on span "cancelar" at bounding box center [469, 272] width 39 height 9
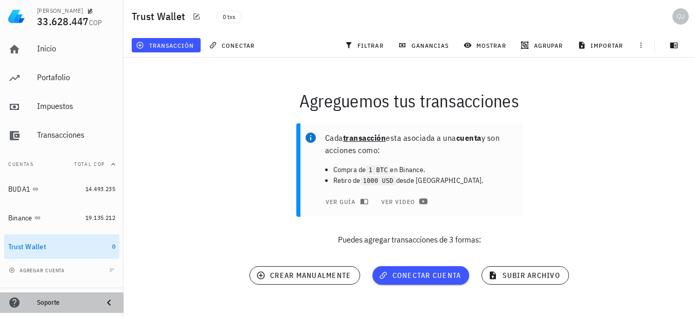
click at [52, 304] on div "Soporte" at bounding box center [66, 303] width 58 height 8
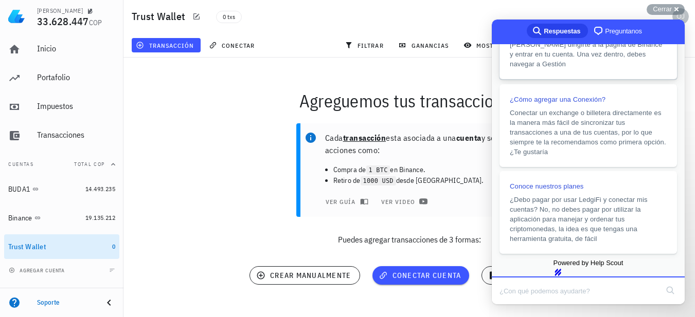
scroll to position [0, 0]
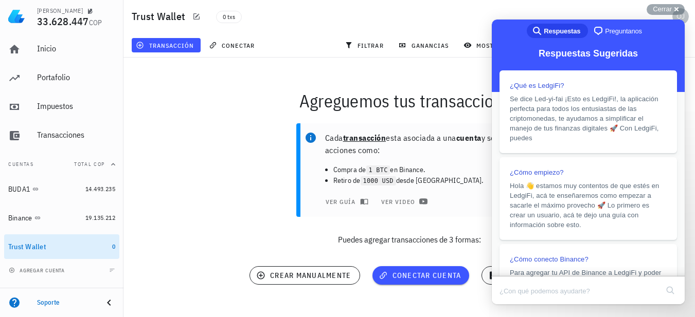
click at [619, 33] on span "Preguntanos" at bounding box center [623, 31] width 37 height 10
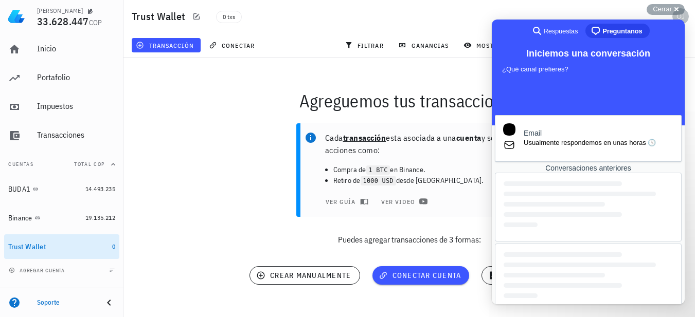
click at [559, 292] on div at bounding box center [588, 278] width 187 height 69
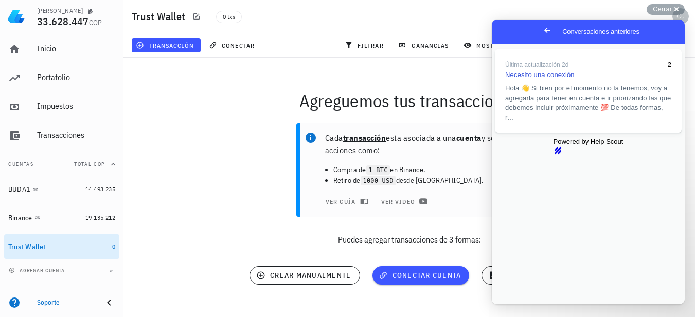
click at [541, 30] on span "Go back" at bounding box center [547, 30] width 12 height 12
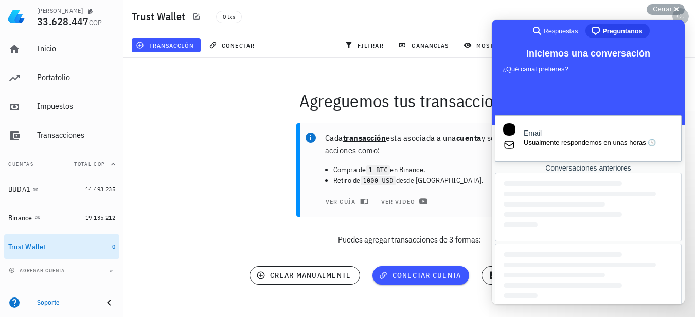
click at [570, 140] on span "Usualmente respondemos en unas horas 🕓" at bounding box center [599, 143] width 150 height 10
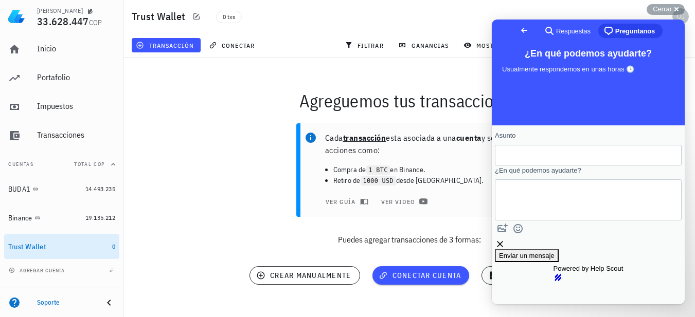
click at [564, 161] on input "Asunto" at bounding box center [588, 155] width 170 height 19
type input "n"
type input "d"
type input "n"
type input "B"
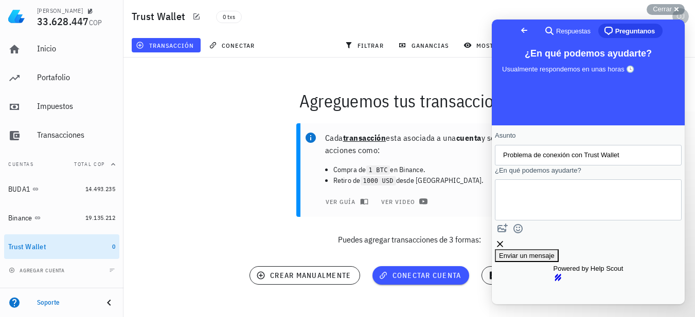
type input "Problema de conexión con Trust Wallet"
click at [569, 204] on textarea "¿En qué podemos ayudarte?" at bounding box center [549, 201] width 93 height 40
type textarea "N"
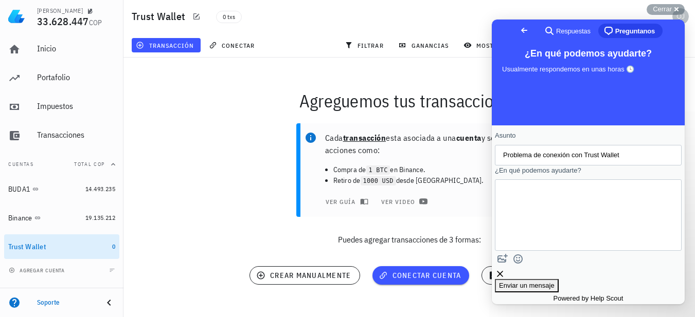
scroll to position [8, 0]
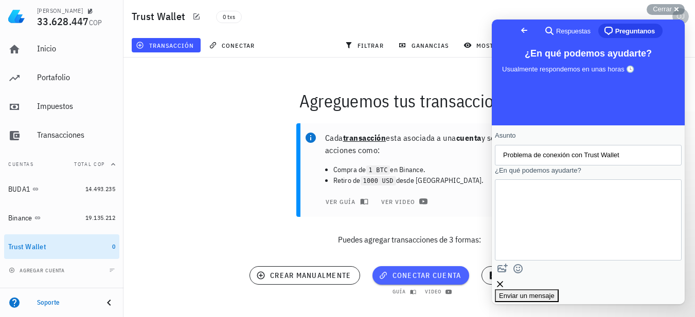
type textarea "Tengo inconvenientes para conectar la billetera Trust Wallet, tengo la extensió…"
click at [408, 279] on span "conectar cuenta" at bounding box center [421, 275] width 81 height 9
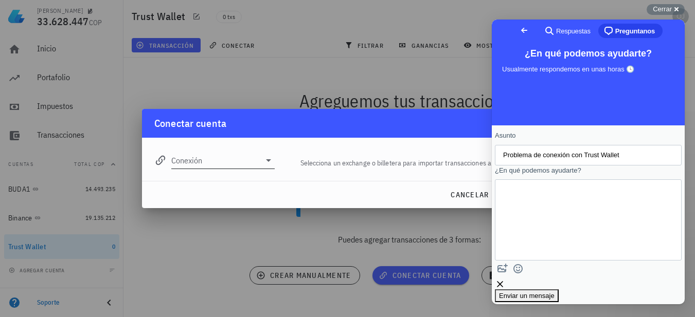
click at [267, 161] on icon at bounding box center [268, 160] width 12 height 12
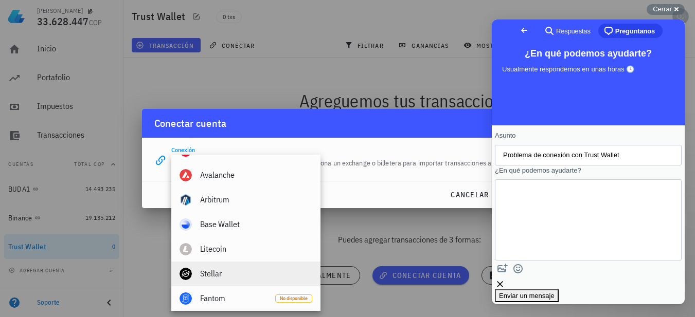
scroll to position [669, 0]
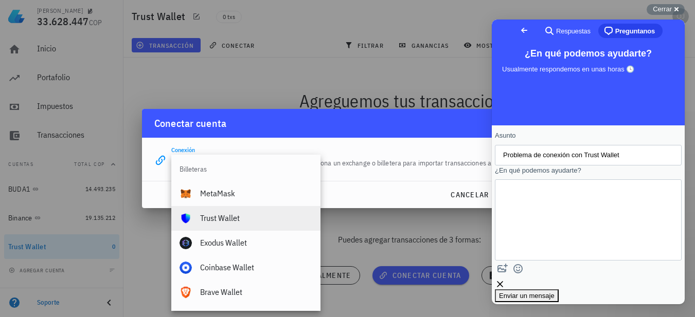
click at [224, 220] on div "Trust Wallet" at bounding box center [256, 219] width 112 height 10
type input "Trust Wallet"
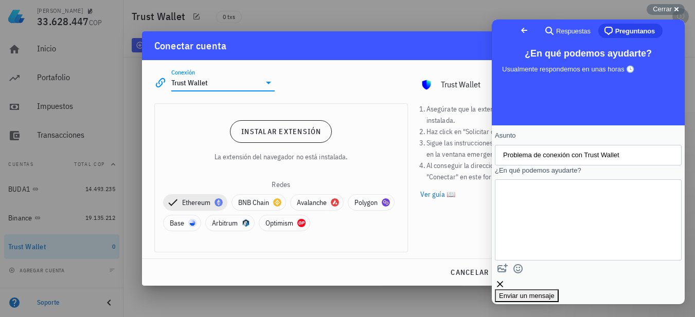
click at [529, 200] on textarea "Tengo inconvenientes para conectar la billetera Trust Wallet, tengo la extensió…" at bounding box center [516, 220] width 26 height 48
click at [528, 208] on textarea "Tengo inconvenientes para conectar la billetera Trust Wallet, tengo la extensió…" at bounding box center [515, 220] width 25 height 57
click at [528, 233] on textarea "Tengo inconvenientes para conectar la billetera Trust Wallet, tengo la extensió…" at bounding box center [515, 220] width 25 height 57
type textarea "Tengo inconvenientes para conectar la billetera Trust Wallet, tengo la extensió…"
